Goal: Find specific page/section: Locate a particular part of the current website

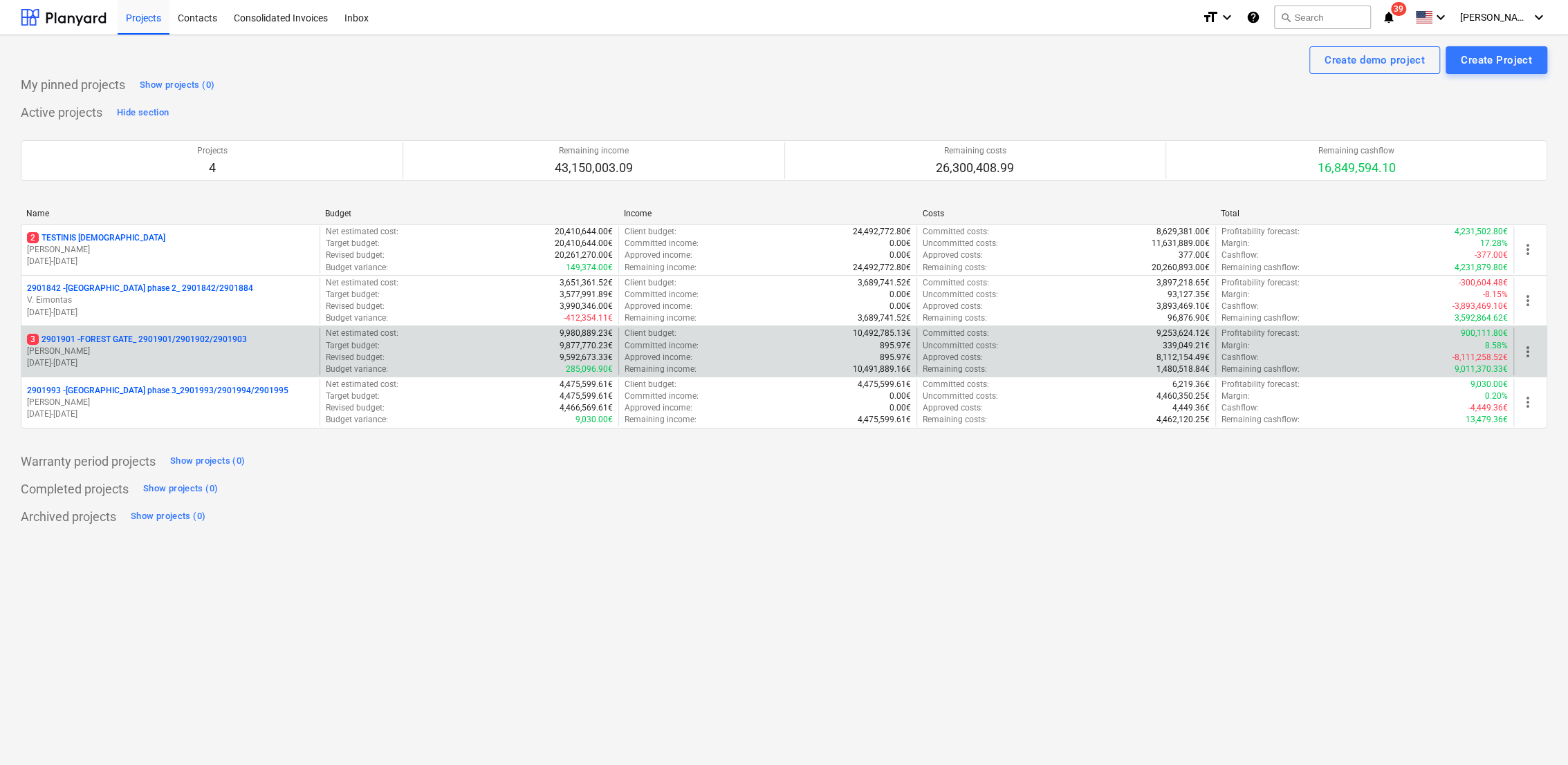
click at [117, 346] on p "[PERSON_NAME]" at bounding box center [170, 351] width 287 height 12
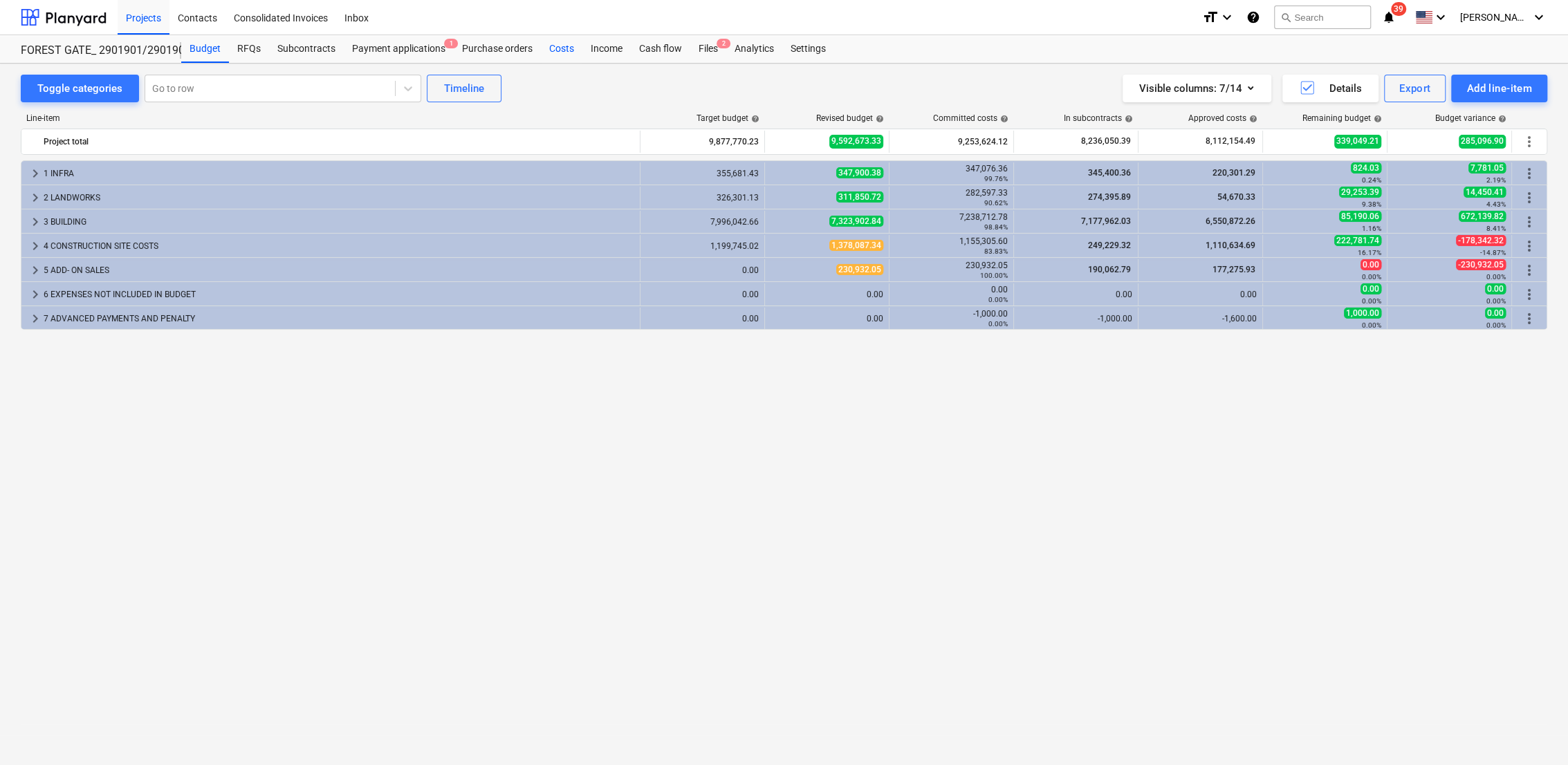
click at [563, 44] on div "Costs" at bounding box center [562, 49] width 41 height 28
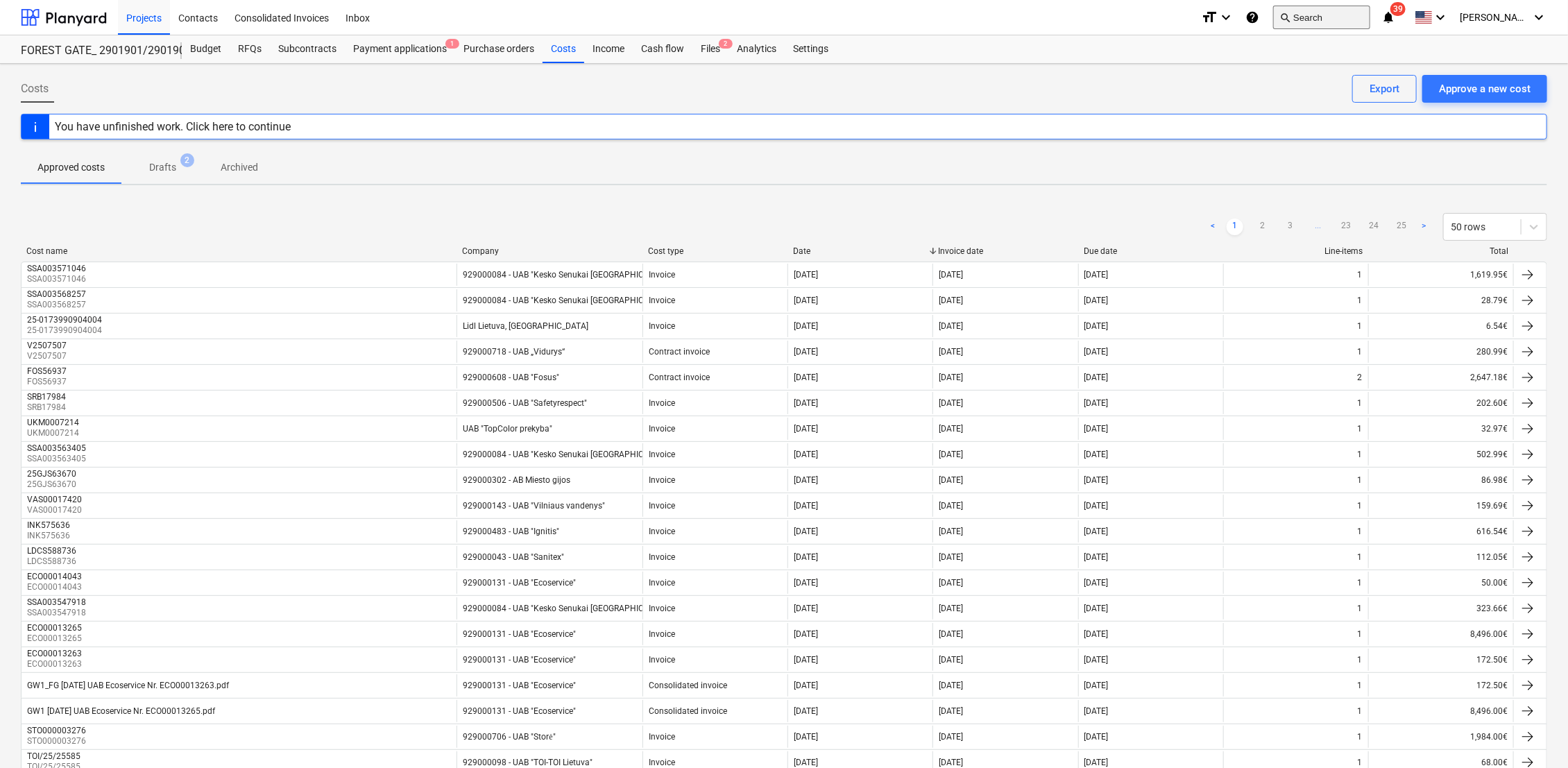
click at [1358, 19] on button "search Search" at bounding box center [1322, 17] width 97 height 24
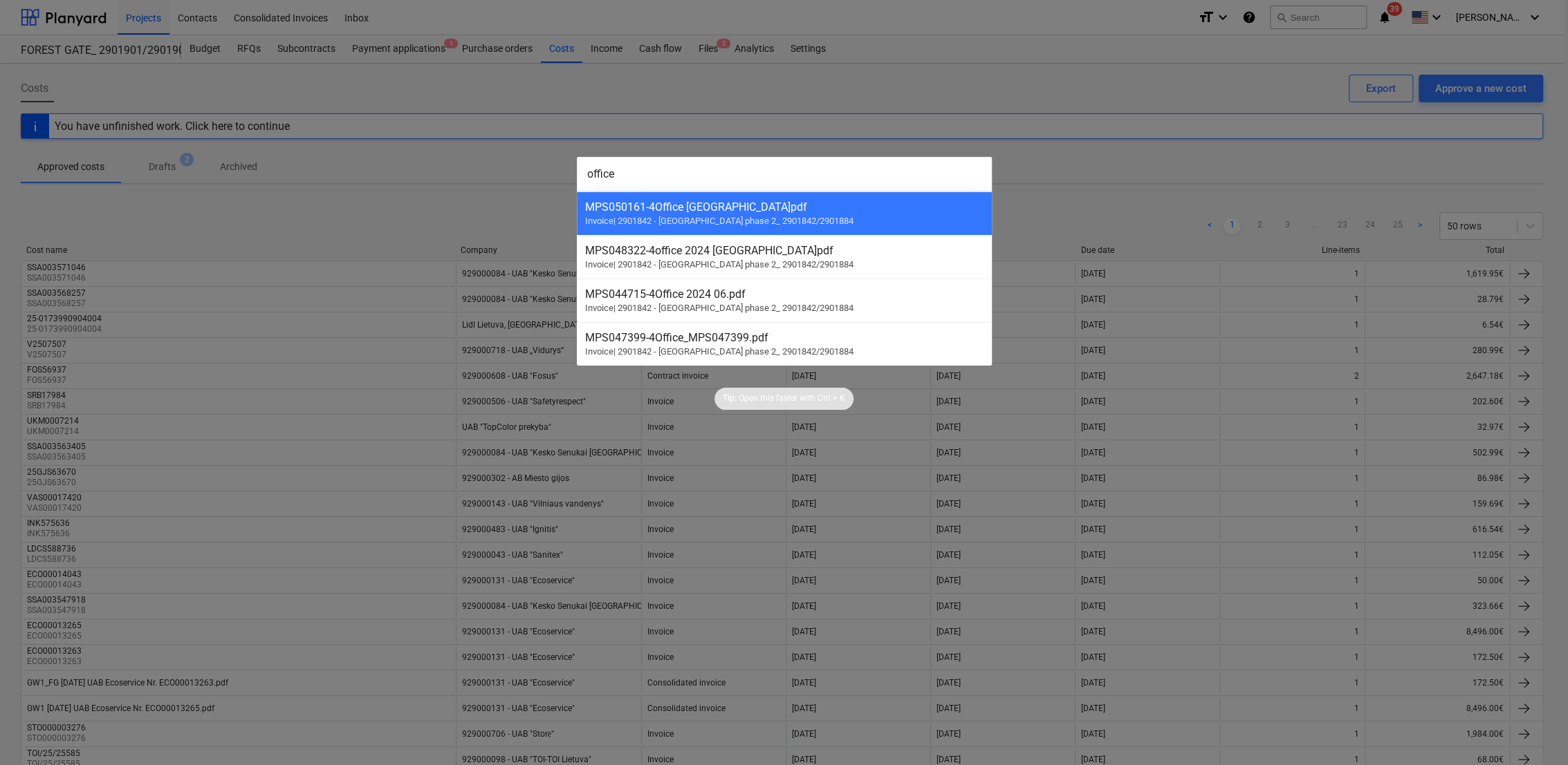
type input "office"
click at [800, 123] on div at bounding box center [784, 382] width 1568 height 765
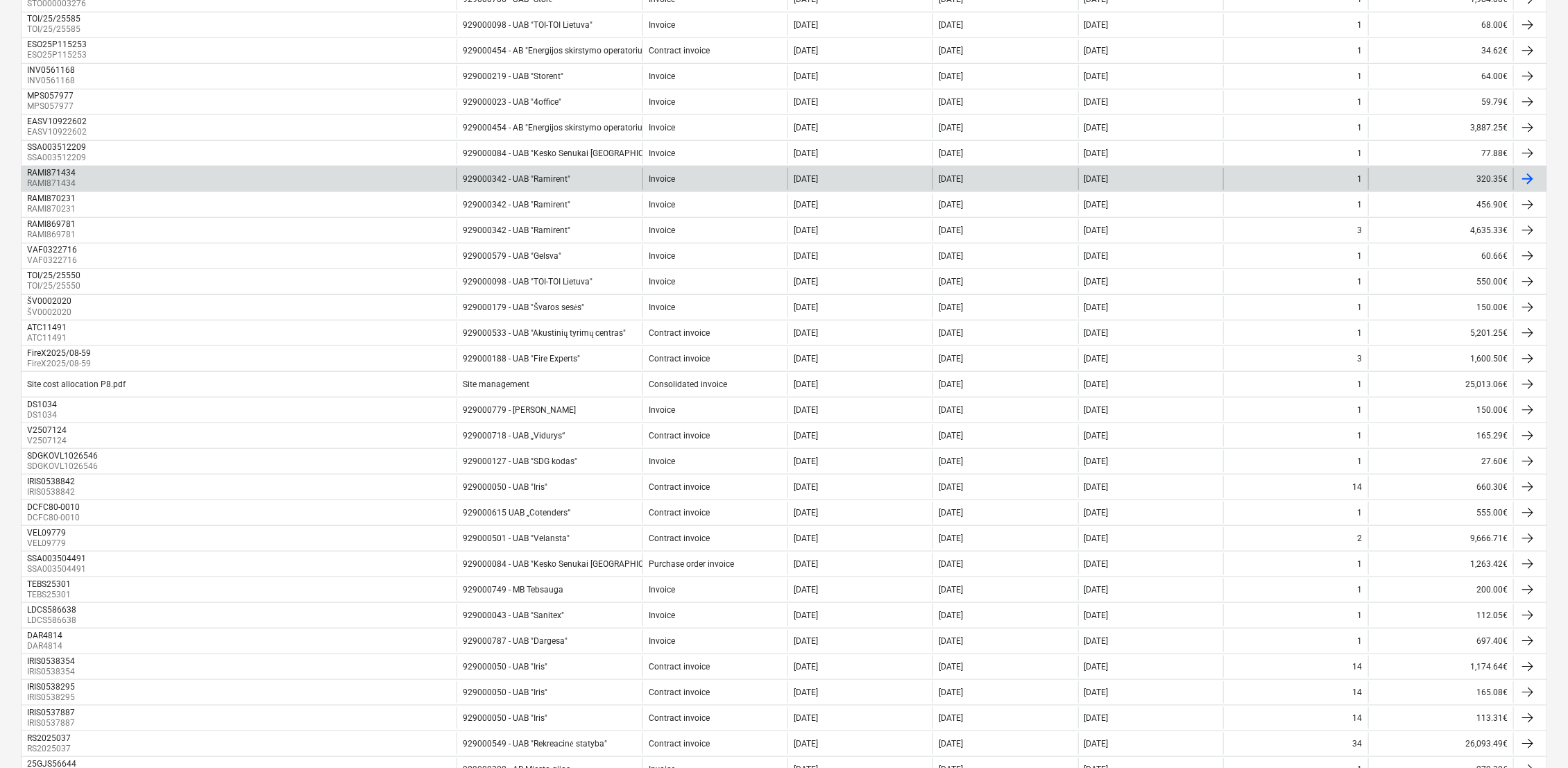
scroll to position [771, 0]
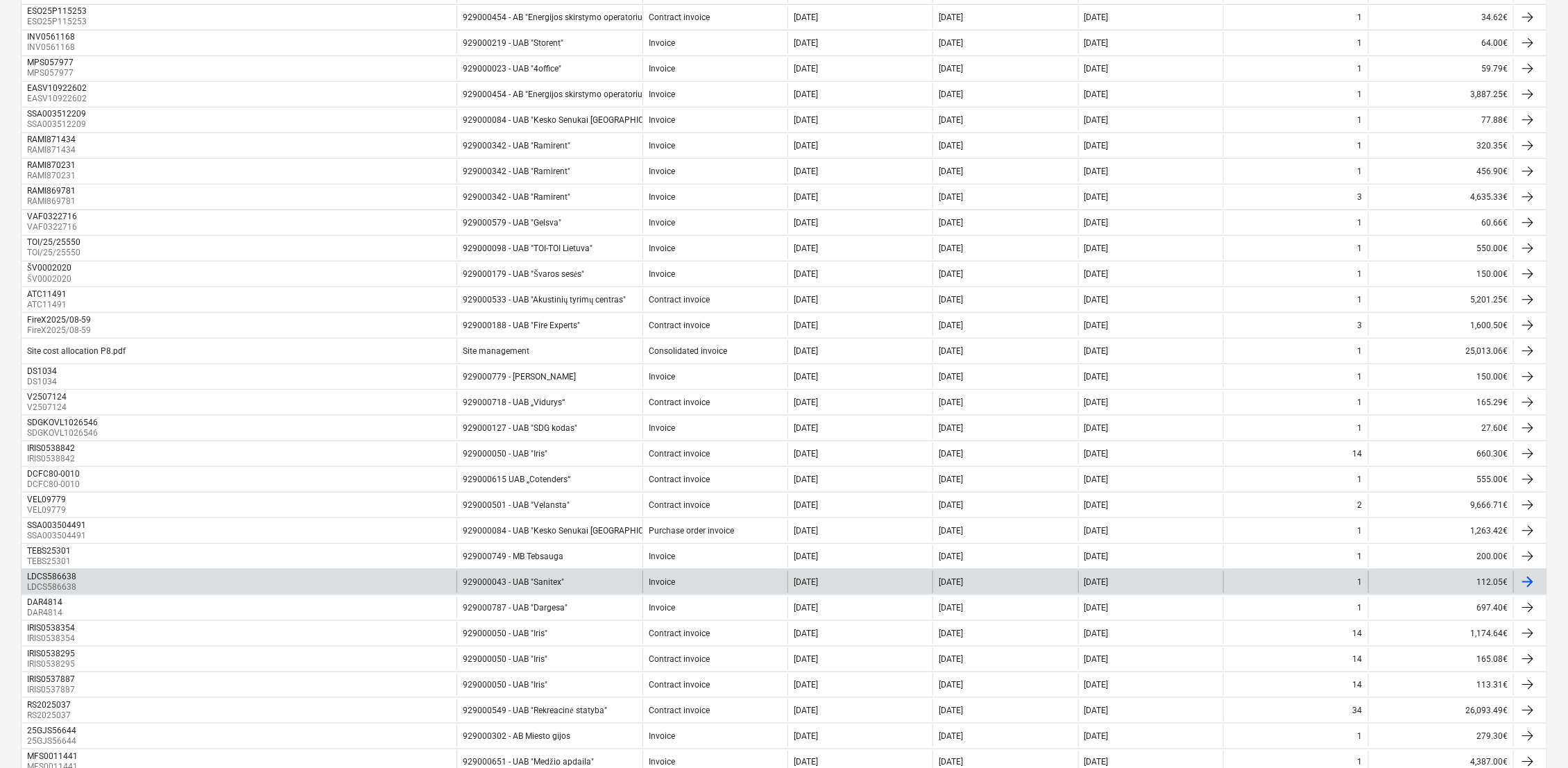
click at [607, 583] on div "929000043 - UAB "Sanitex"" at bounding box center [549, 582] width 186 height 22
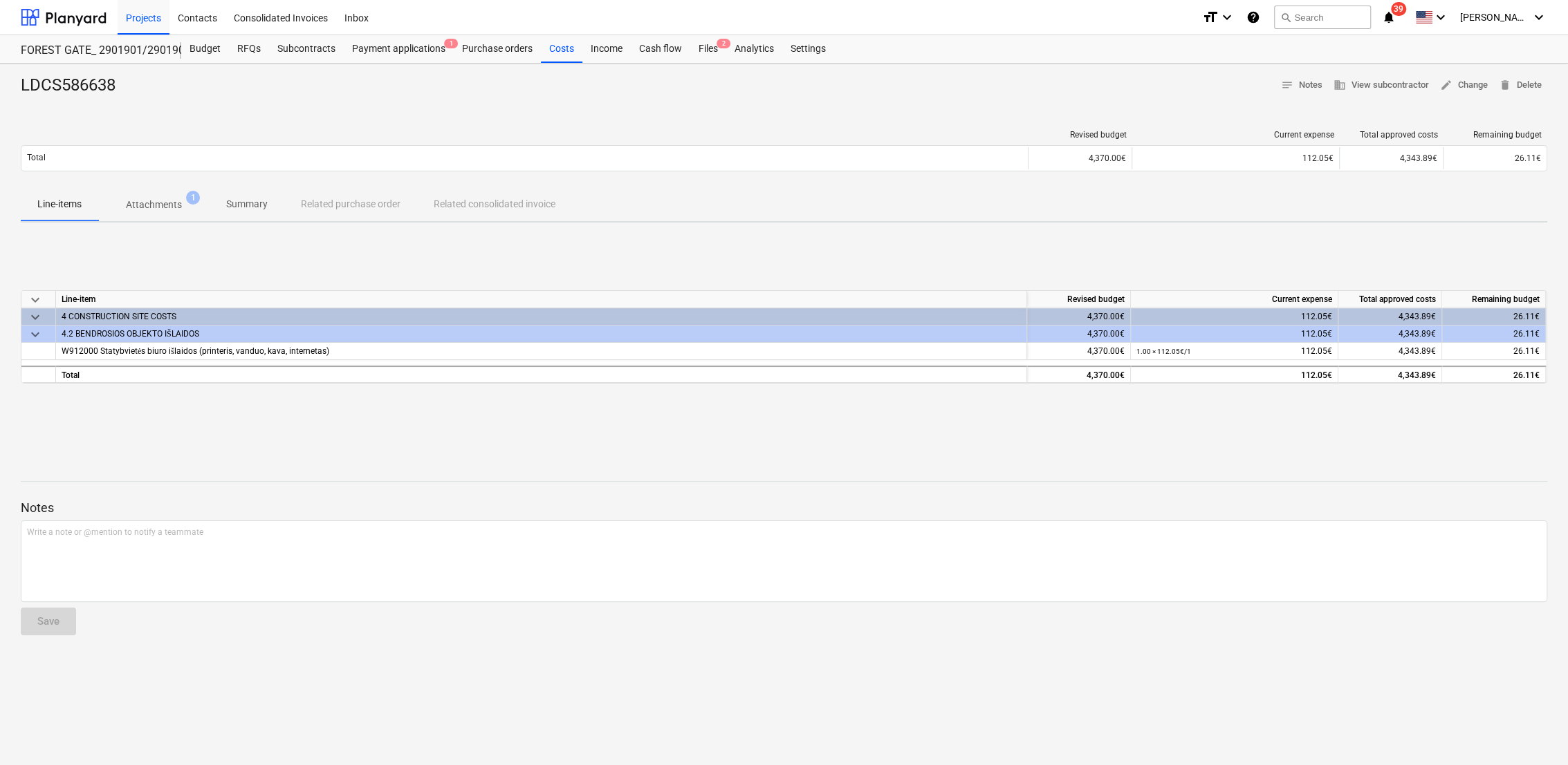
click at [177, 211] on p "Attachments" at bounding box center [154, 205] width 56 height 14
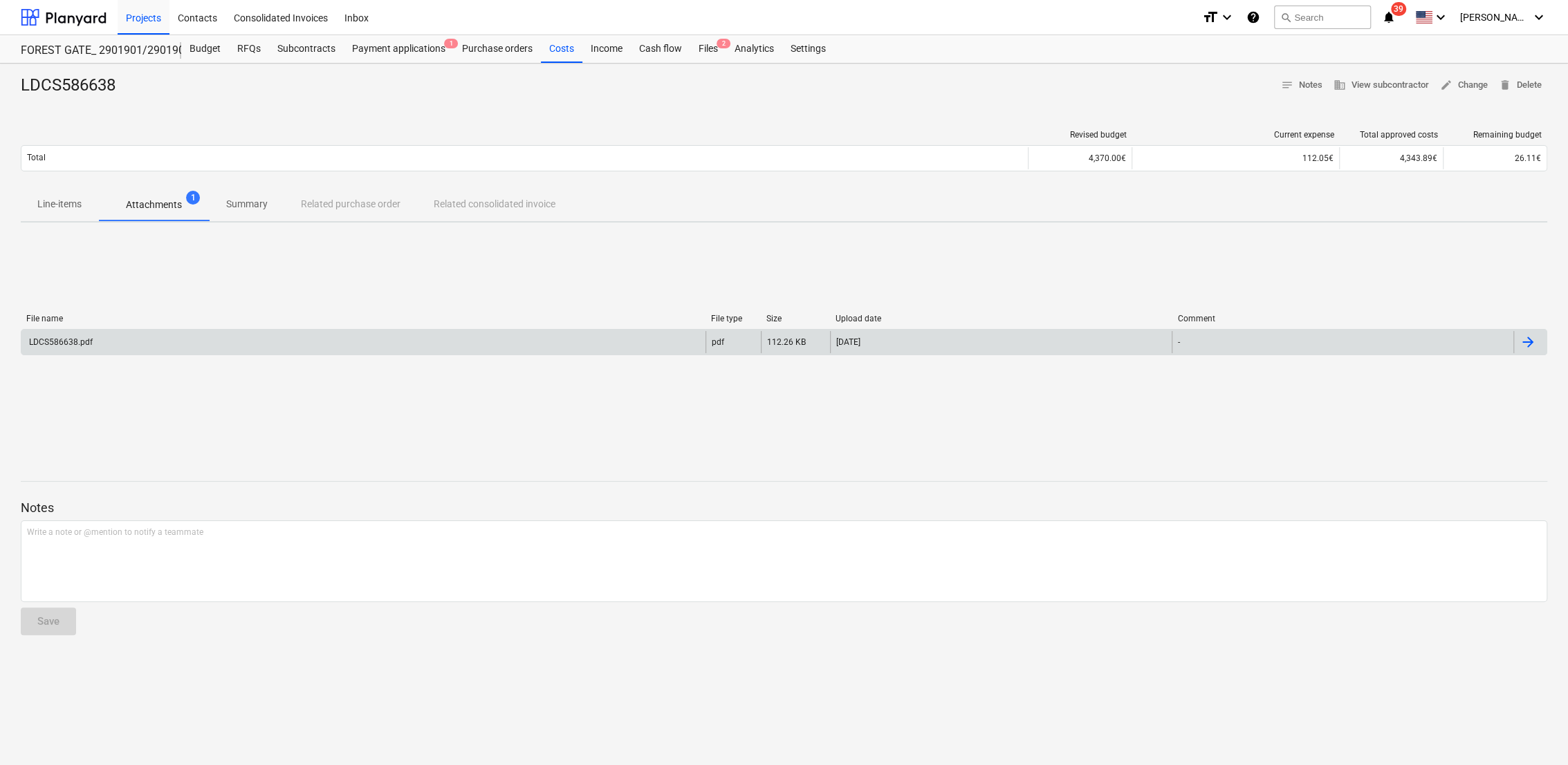
click at [207, 336] on div "LDCS586638.pdf" at bounding box center [363, 342] width 684 height 22
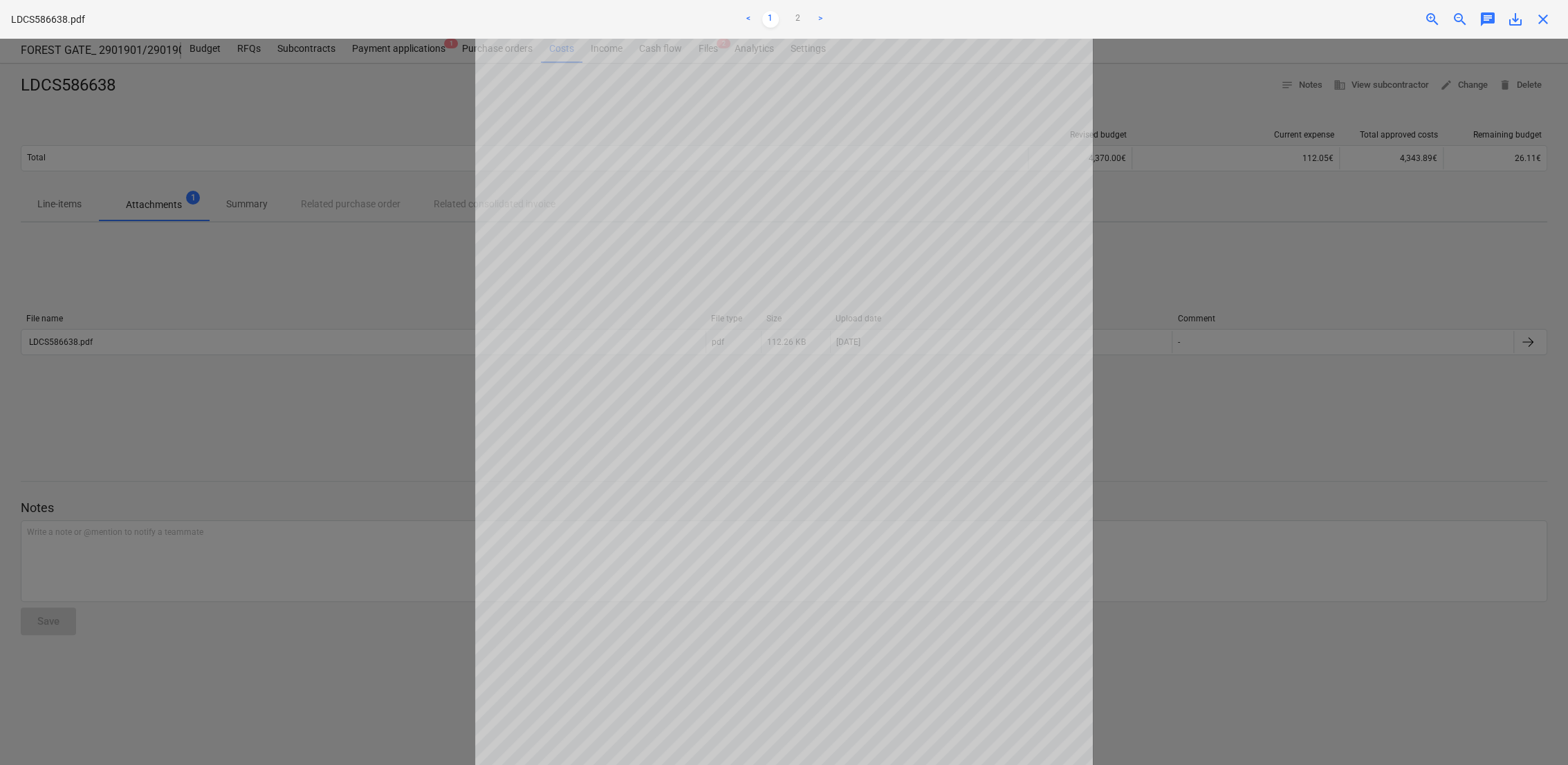
click at [354, 94] on div at bounding box center [784, 402] width 1568 height 727
